Goal: Transaction & Acquisition: Purchase product/service

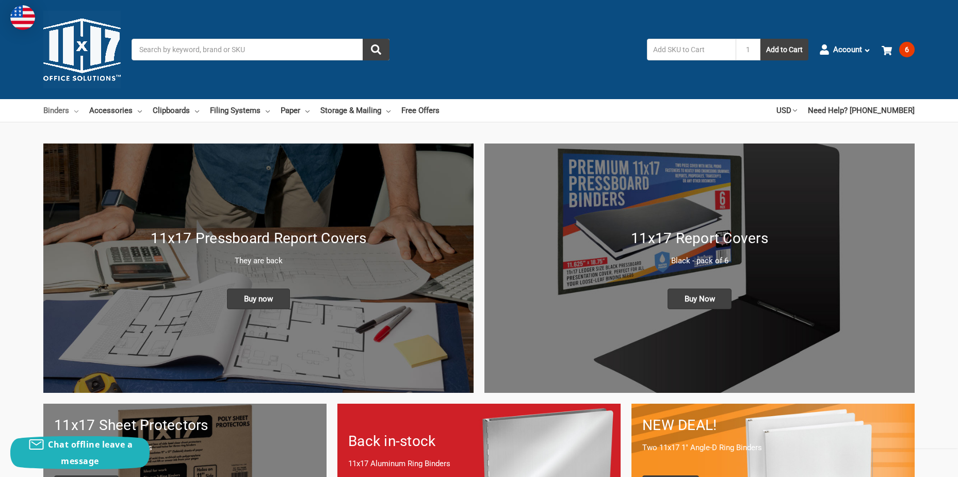
click at [53, 110] on link "Binders" at bounding box center [60, 110] width 35 height 23
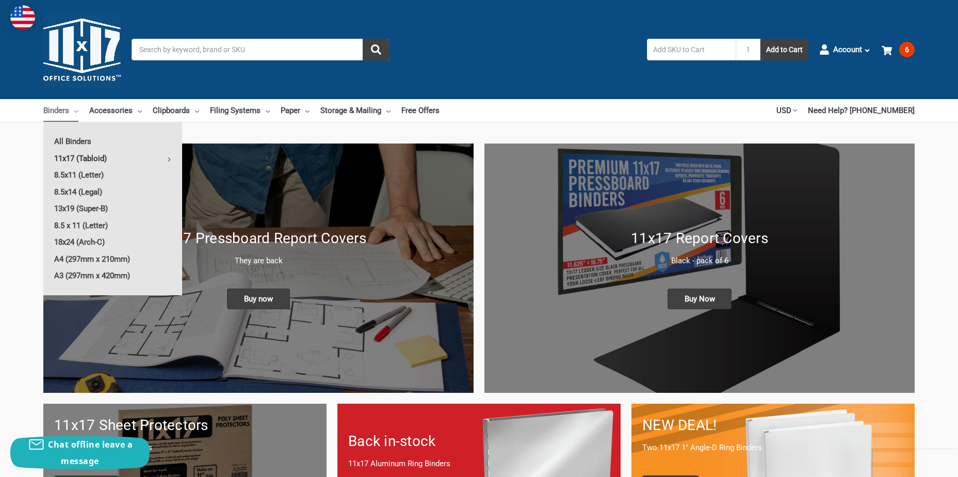
click at [90, 161] on link "11x17 (Tabloid)" at bounding box center [112, 158] width 139 height 17
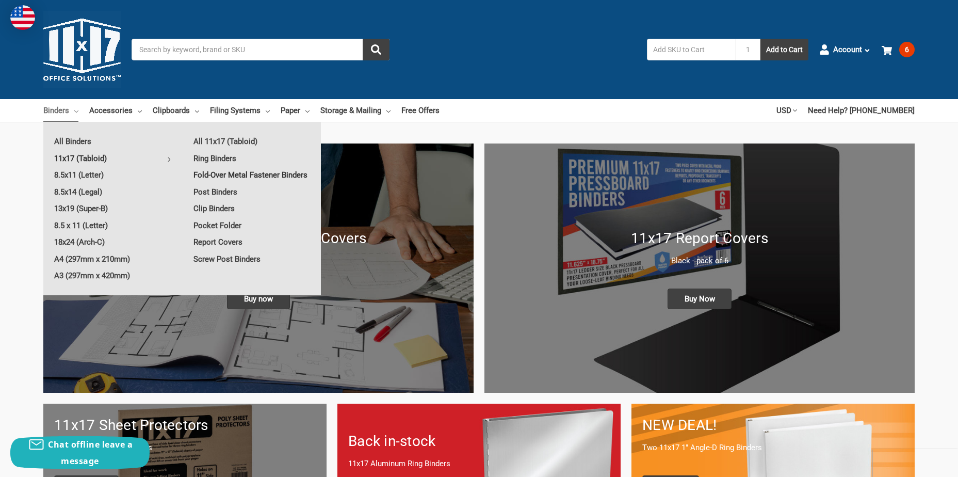
click at [248, 171] on link "Fold-Over Metal Fastener Binders" at bounding box center [252, 175] width 138 height 17
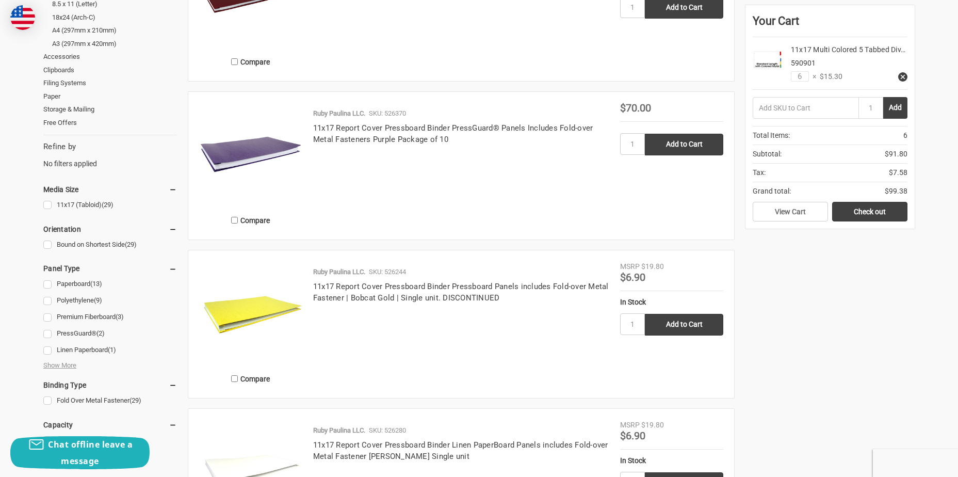
scroll to position [310, 0]
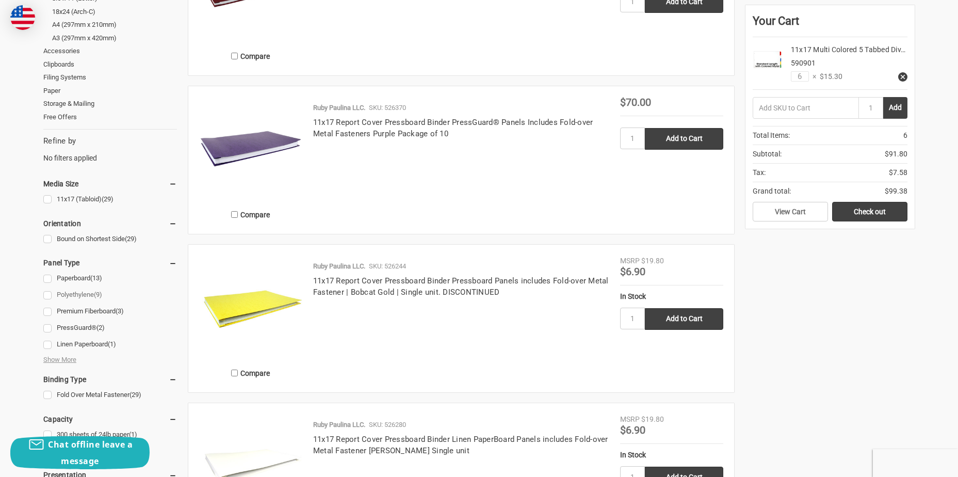
click at [45, 290] on link "Polyethylene (9)" at bounding box center [110, 295] width 134 height 14
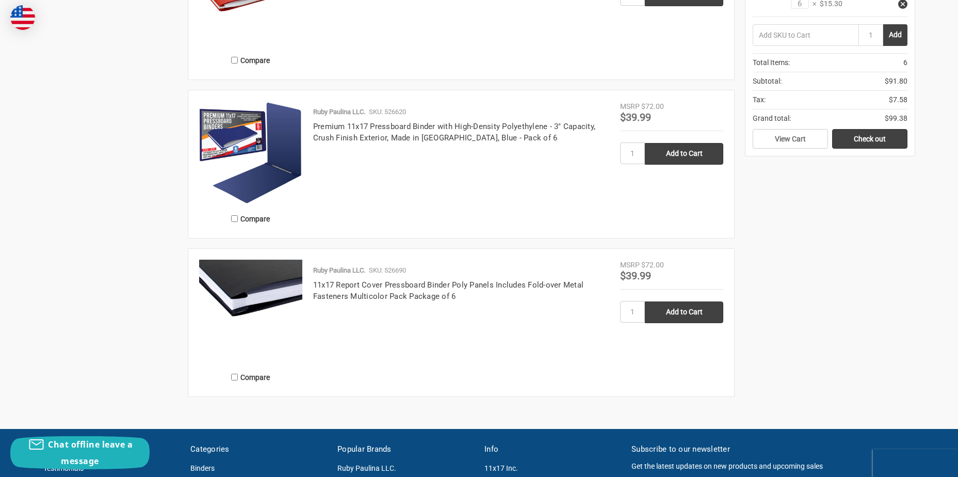
scroll to position [980, 0]
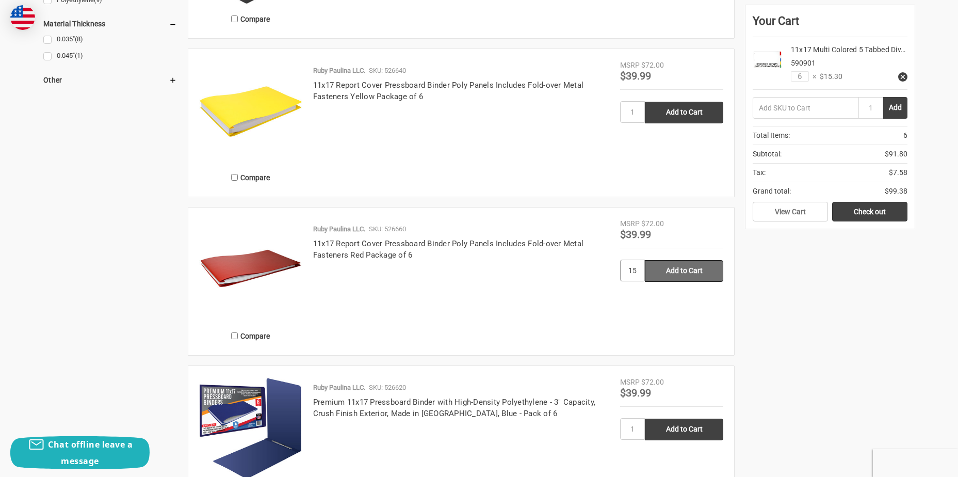
type input "15"
click at [692, 272] on input "Add to Cart" at bounding box center [684, 271] width 78 height 22
type input "Add to Cart"
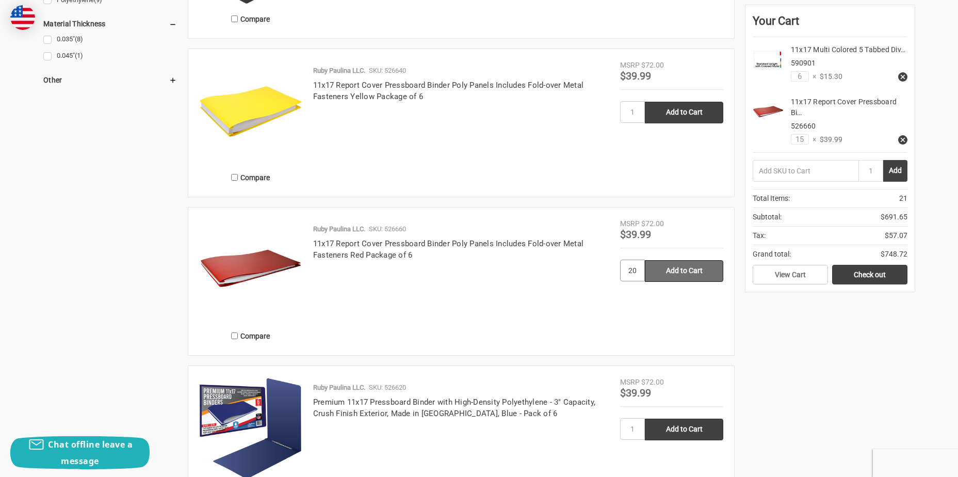
type input "20"
click at [688, 263] on input "Add to Cart" at bounding box center [684, 271] width 78 height 22
type input "Add to Cart"
drag, startPoint x: 806, startPoint y: 139, endPoint x: 787, endPoint y: 139, distance: 19.6
click at [787, 139] on div "11x17 Report Cover Pressboard Bi… 526660 35 × $36.79" at bounding box center [846, 120] width 124 height 48
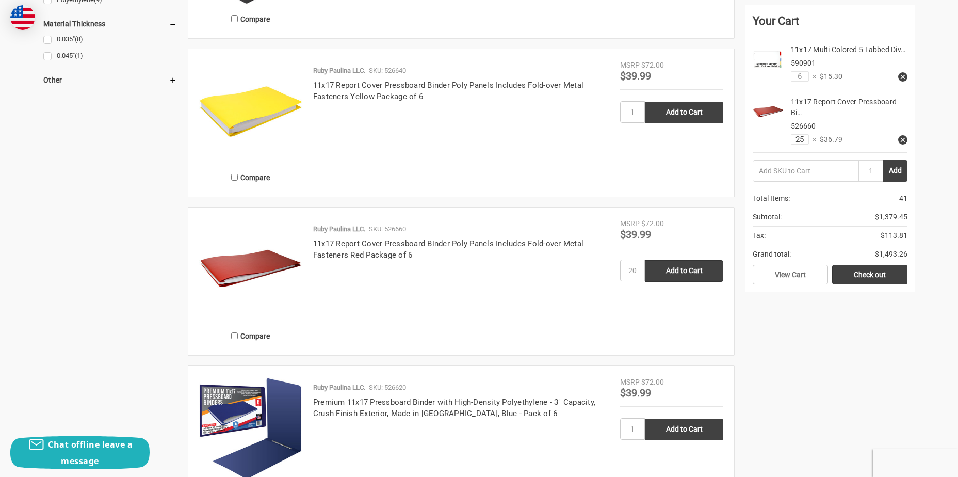
type input "25"
click at [797, 76] on input "6" at bounding box center [800, 76] width 18 height 10
type input "10"
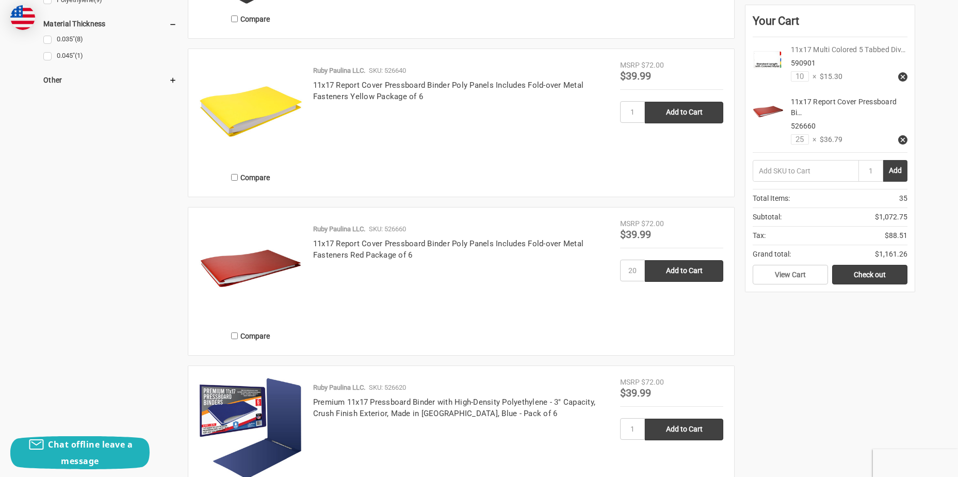
click at [836, 50] on link "11x17 Multi Colored 5 Tabbed Div…" at bounding box center [848, 49] width 115 height 8
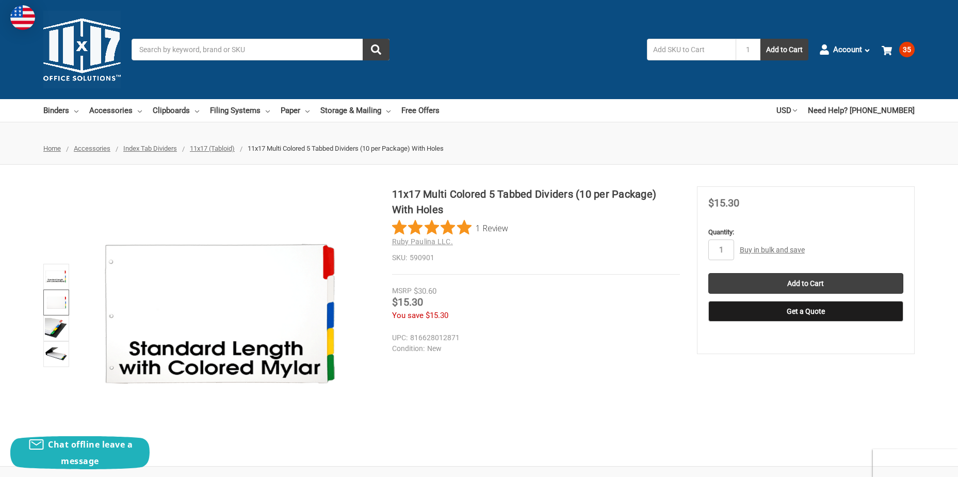
click at [52, 296] on img at bounding box center [56, 302] width 23 height 23
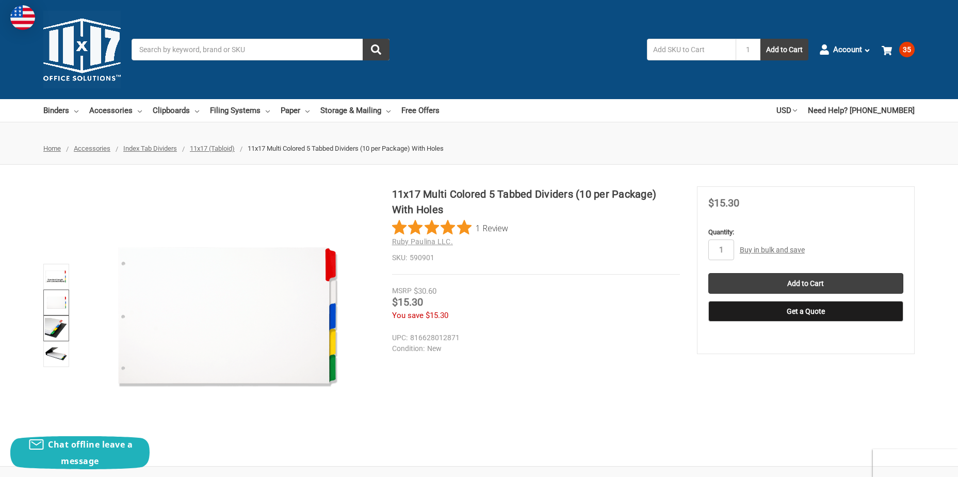
click at [55, 327] on img at bounding box center [56, 328] width 23 height 23
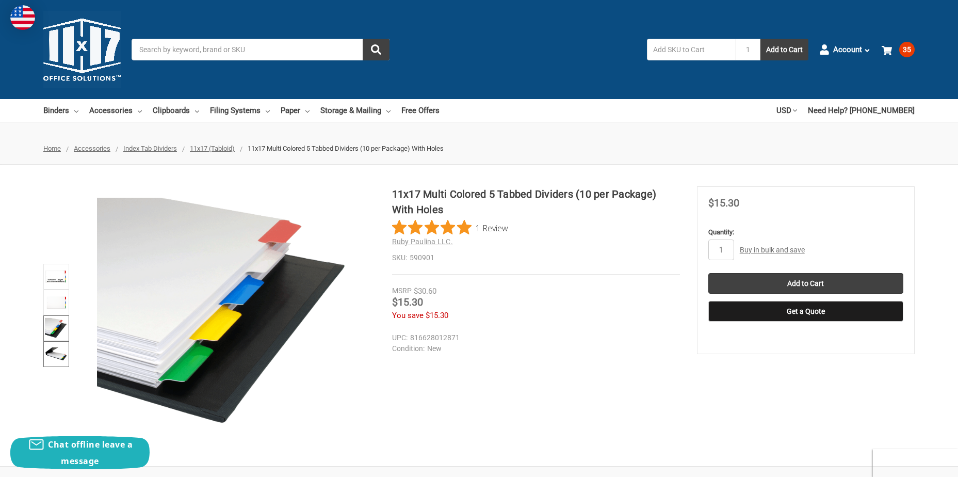
click at [55, 360] on img at bounding box center [56, 354] width 23 height 23
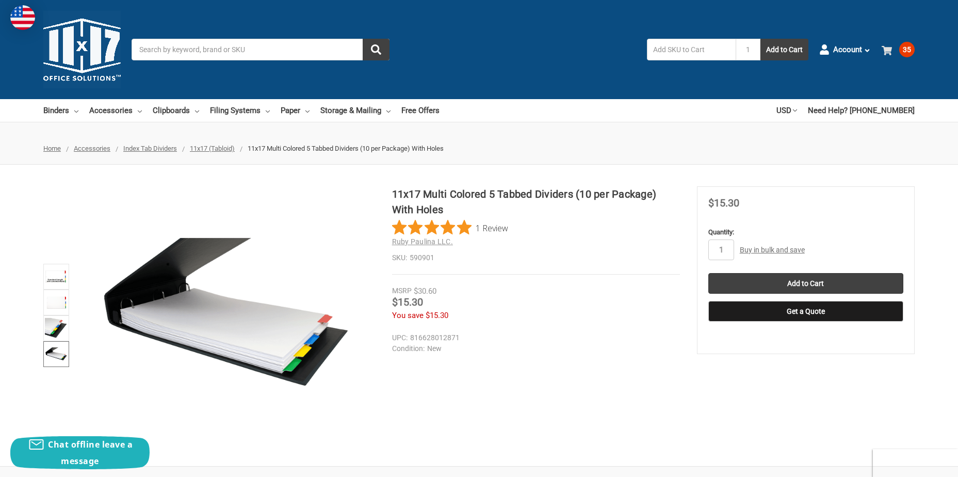
click at [890, 52] on icon at bounding box center [887, 50] width 10 height 10
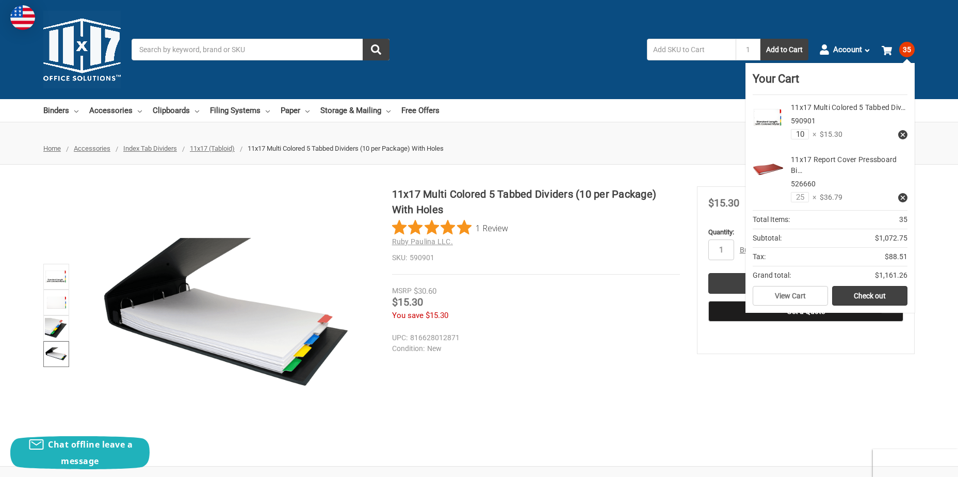
drag, startPoint x: 806, startPoint y: 132, endPoint x: 794, endPoint y: 134, distance: 12.6
click at [794, 134] on input "10" at bounding box center [800, 134] width 18 height 10
type input "5"
click at [791, 297] on link "View Cart" at bounding box center [790, 296] width 75 height 20
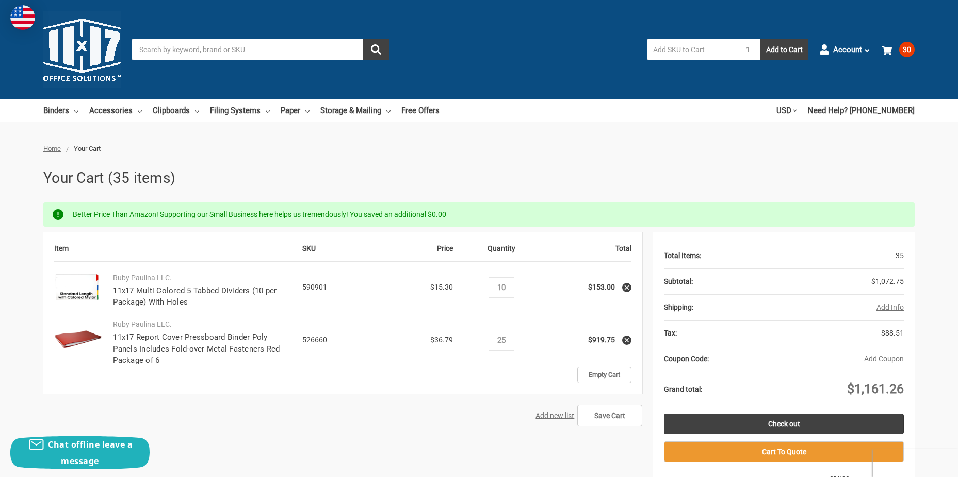
drag, startPoint x: 511, startPoint y: 285, endPoint x: 498, endPoint y: 288, distance: 13.3
click at [498, 288] on div "Decrease Quantity: 10 Increase Quantity:" at bounding box center [502, 287] width 26 height 21
type input "5"
click at [423, 414] on div "Add new list Save Cart" at bounding box center [342, 415] width 599 height 22
click at [507, 340] on input "25" at bounding box center [502, 339] width 18 height 9
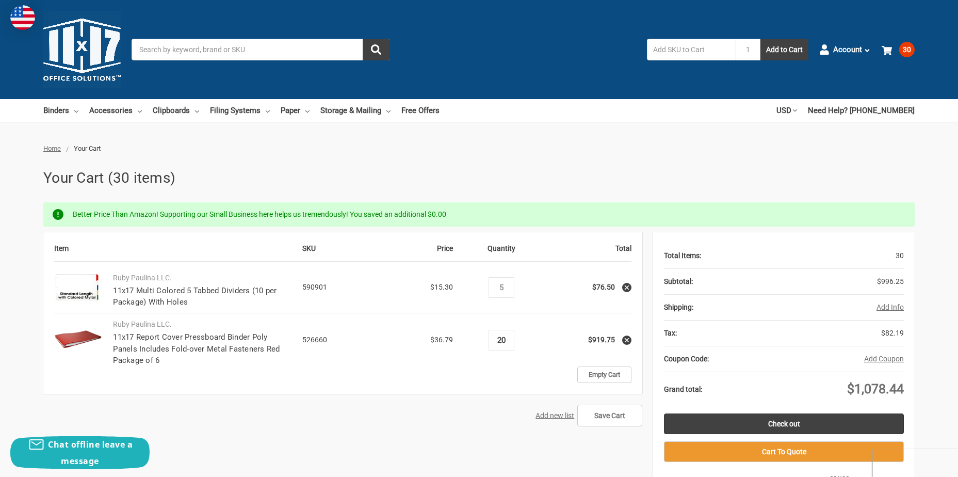
type input "20"
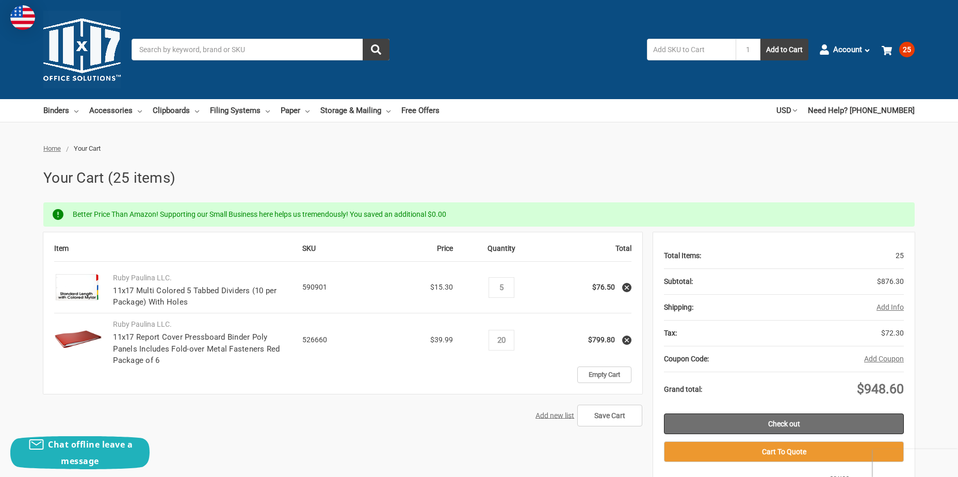
click at [791, 421] on link "Check out" at bounding box center [784, 423] width 240 height 21
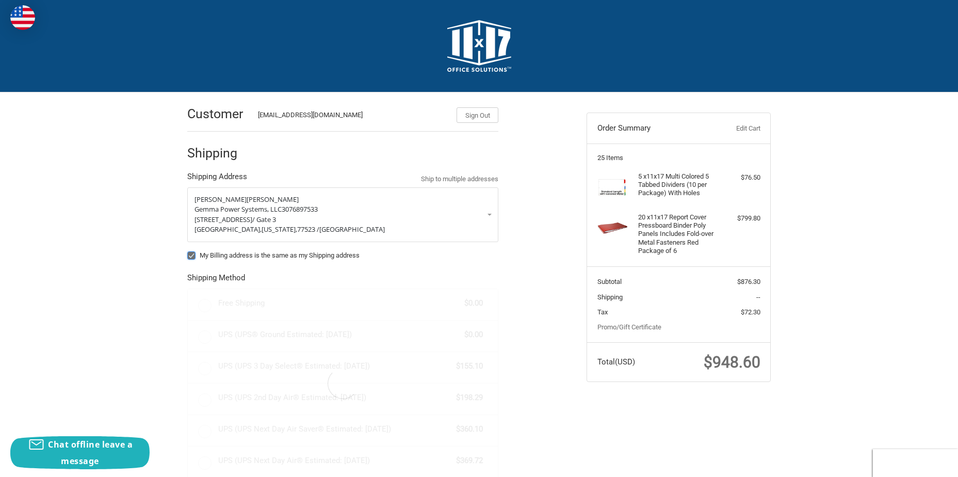
radio input "true"
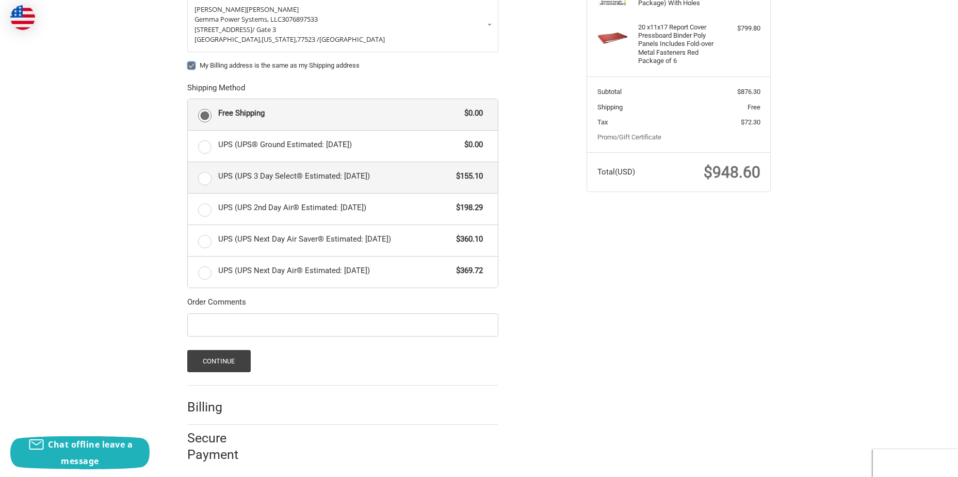
scroll to position [197, 0]
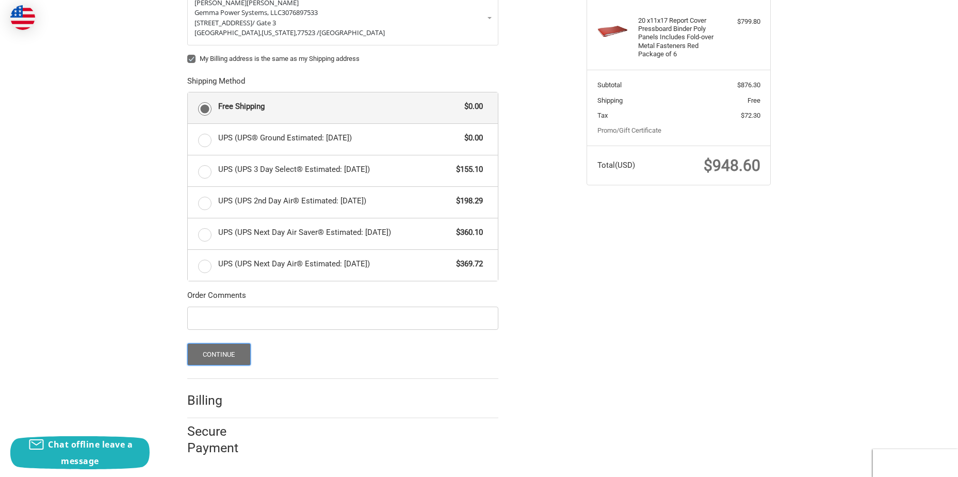
click at [227, 358] on button "Continue" at bounding box center [218, 354] width 63 height 22
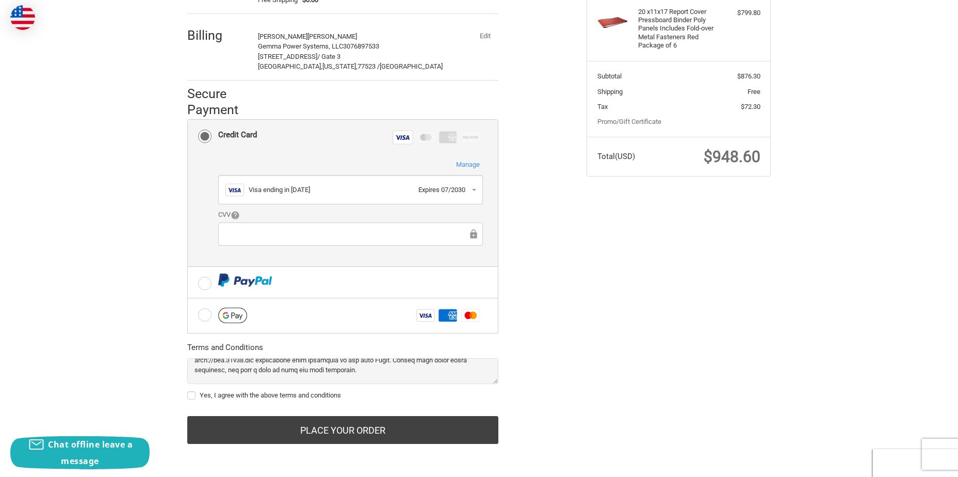
scroll to position [206, 0]
click at [188, 392] on label "Yes, I agree with the above terms and conditions" at bounding box center [342, 395] width 311 height 8
click at [188, 391] on input "Yes, I agree with the above terms and conditions" at bounding box center [187, 390] width 1 height 1
checkbox input "true"
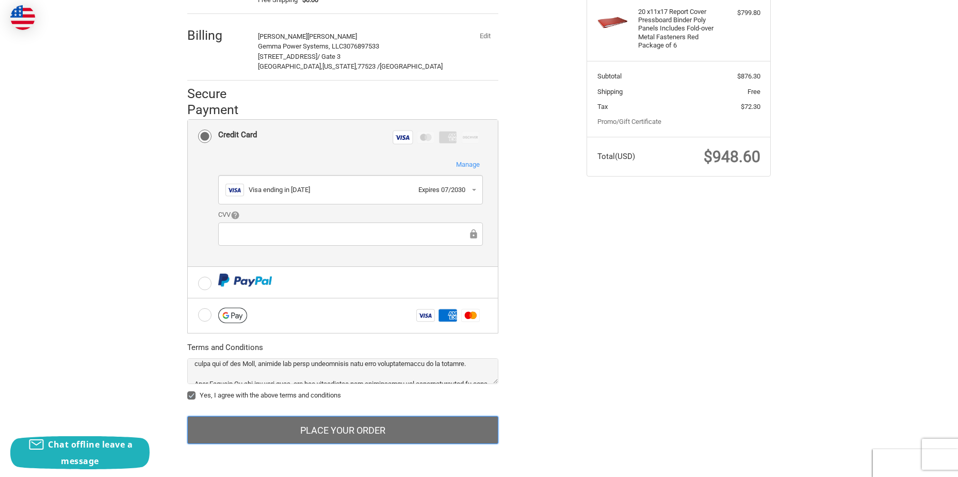
click at [331, 426] on button "Place Your Order" at bounding box center [342, 430] width 311 height 28
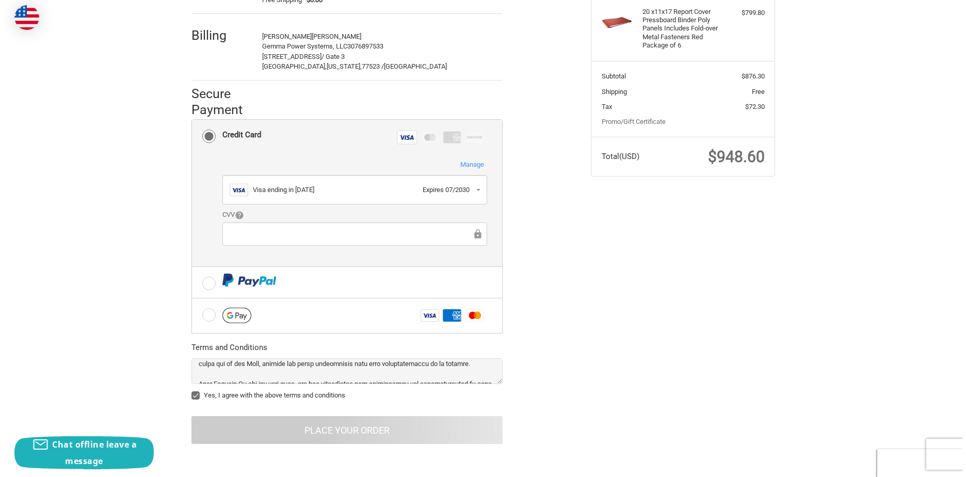
scroll to position [0, 0]
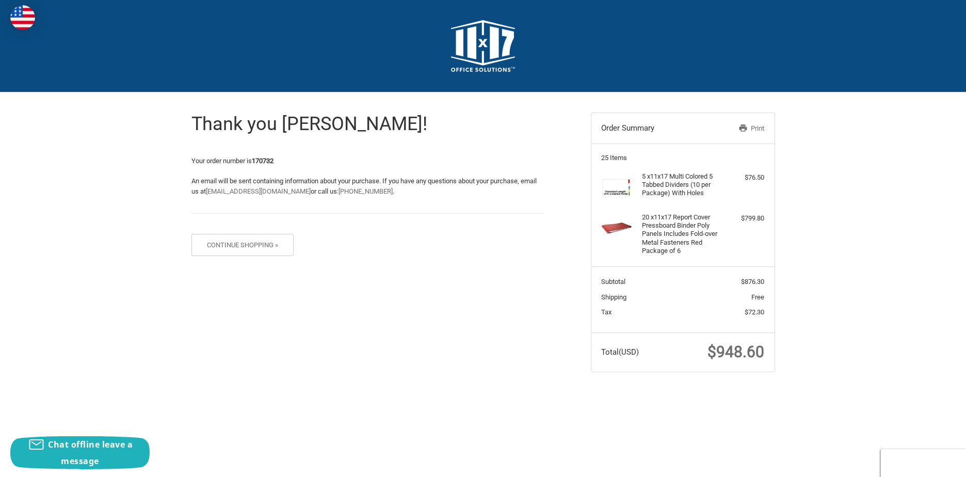
click at [755, 127] on link "Print" at bounding box center [737, 128] width 53 height 10
